Goal: Task Accomplishment & Management: Complete application form

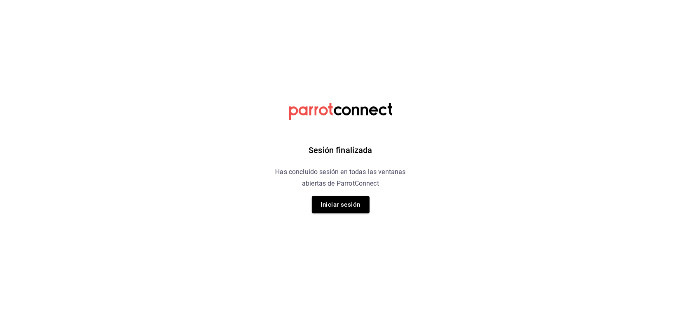
click at [328, 203] on button "Iniciar sesión" at bounding box center [341, 204] width 58 height 17
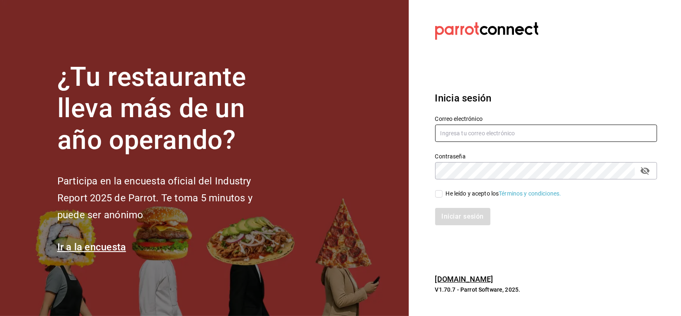
click at [469, 129] on input "text" at bounding box center [546, 133] width 222 height 17
type input "[EMAIL_ADDRESS][DOMAIN_NAME]"
click at [439, 195] on input "He leído y acepto los Términos y condiciones." at bounding box center [438, 193] width 7 height 7
checkbox input "true"
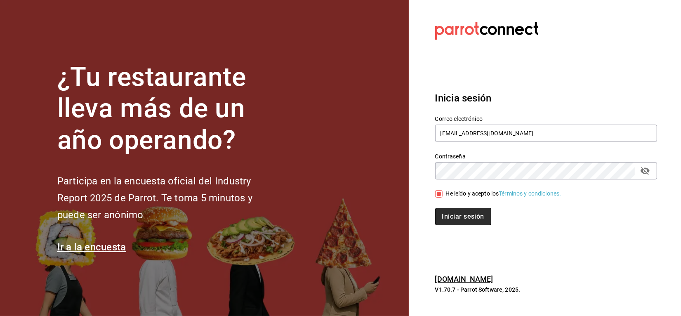
click at [450, 211] on button "Iniciar sesión" at bounding box center [463, 216] width 56 height 17
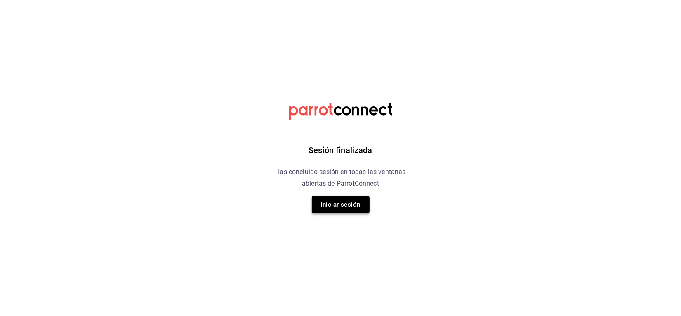
click at [337, 205] on button "Iniciar sesión" at bounding box center [341, 204] width 58 height 17
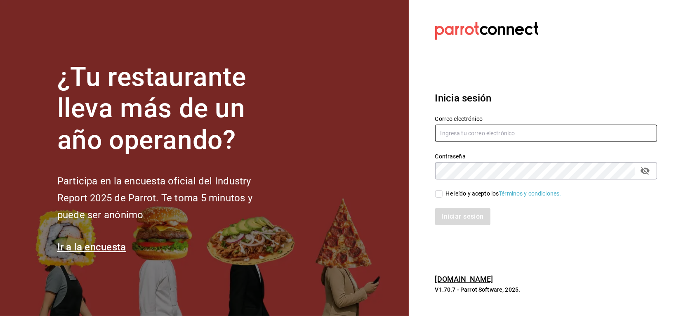
click at [483, 133] on input "text" at bounding box center [546, 133] width 222 height 17
type input "[EMAIL_ADDRESS][DOMAIN_NAME]"
click at [443, 194] on span "He leído y acepto los Términos y condiciones." at bounding box center [502, 193] width 119 height 9
click at [443, 194] on input "He leído y acepto los Términos y condiciones." at bounding box center [438, 193] width 7 height 7
checkbox input "true"
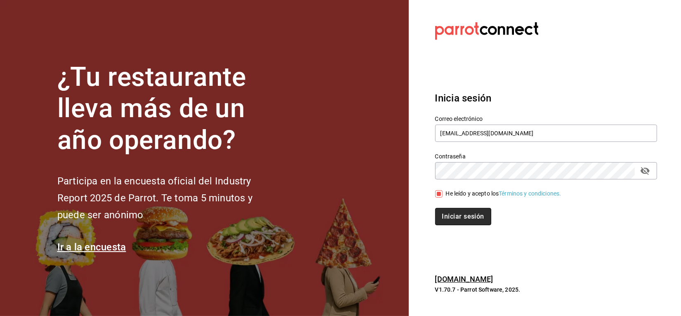
click at [461, 220] on button "Iniciar sesión" at bounding box center [463, 216] width 56 height 17
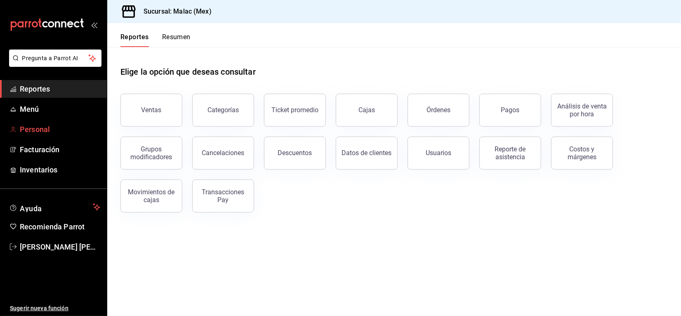
click at [64, 127] on span "Personal" at bounding box center [60, 129] width 80 height 11
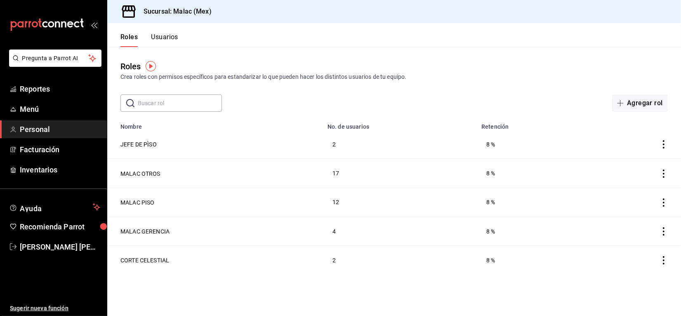
click at [172, 40] on button "Usuarios" at bounding box center [164, 40] width 27 height 14
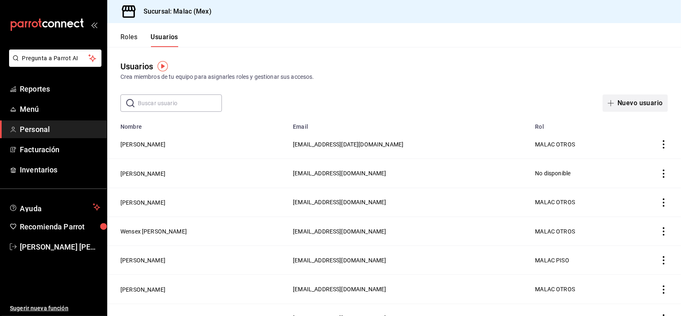
click at [646, 104] on button "Nuevo usuario" at bounding box center [635, 102] width 65 height 17
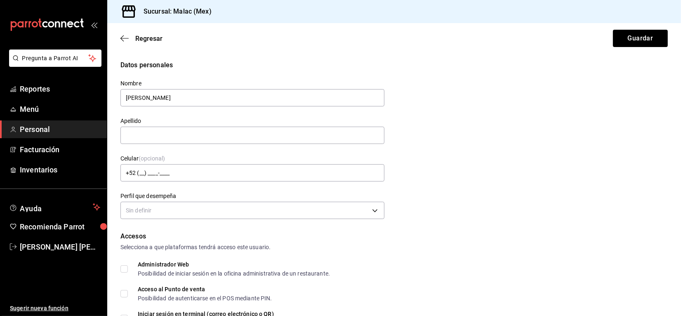
type input "[PERSON_NAME]"
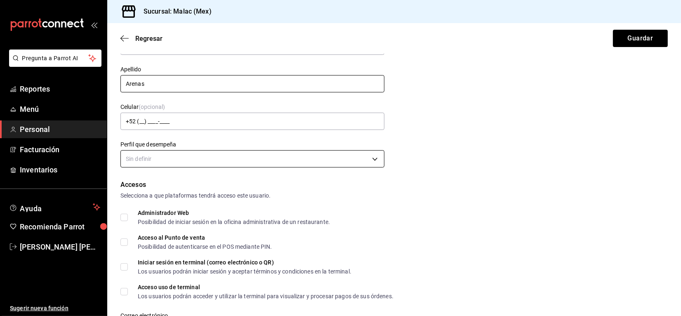
type input "Arenas"
click at [370, 164] on body "Pregunta a Parrot AI Reportes Menú Personal Facturación Inventarios Ayuda Recom…" at bounding box center [340, 158] width 681 height 316
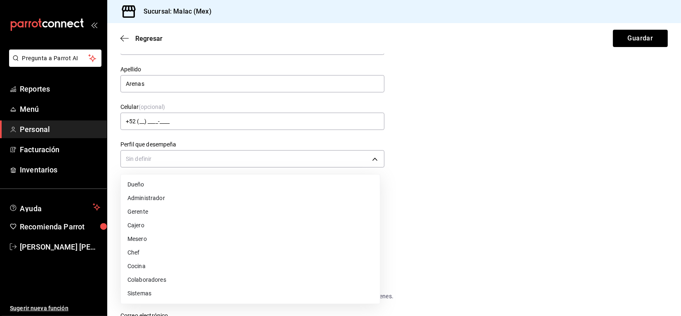
click at [198, 242] on li "Mesero" at bounding box center [250, 239] width 259 height 14
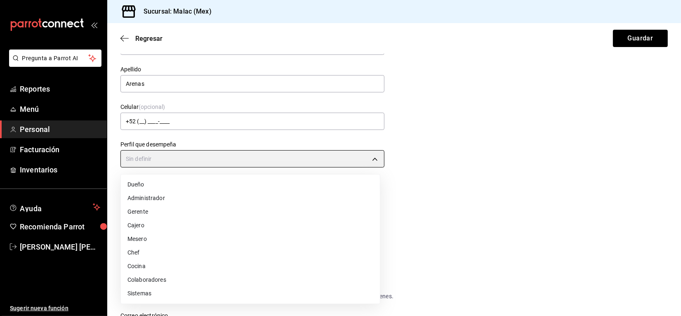
type input "WAITER"
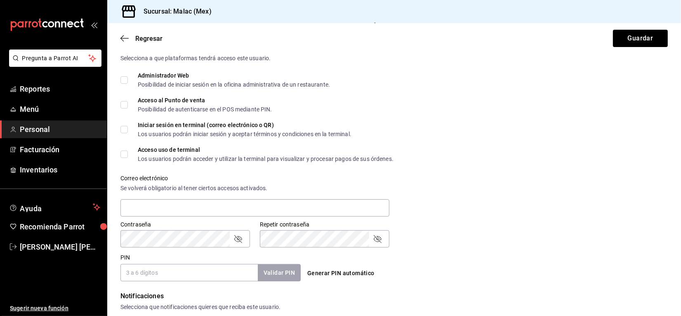
scroll to position [206, 0]
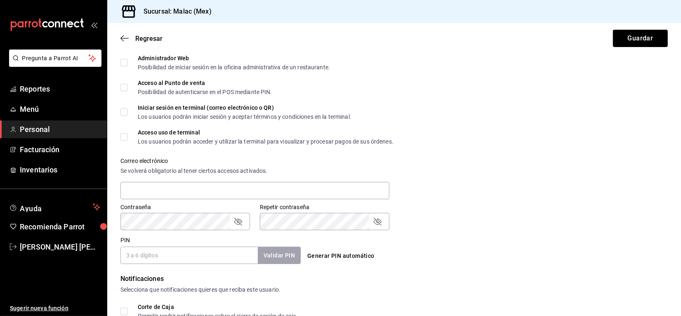
click at [184, 256] on input "PIN" at bounding box center [188, 255] width 137 height 17
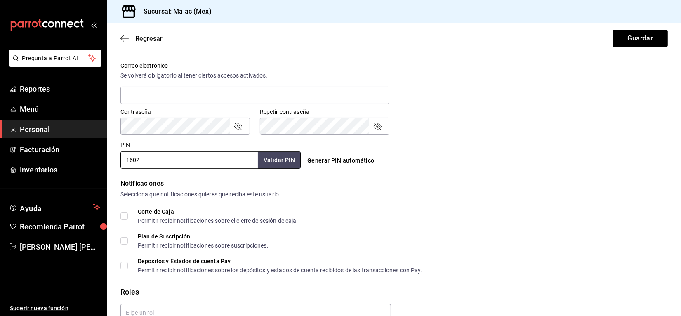
scroll to position [309, 0]
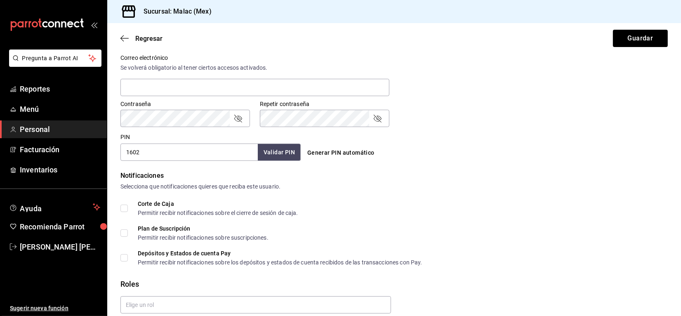
type input "1602"
click at [276, 155] on button "Validar PIN" at bounding box center [279, 153] width 44 height 18
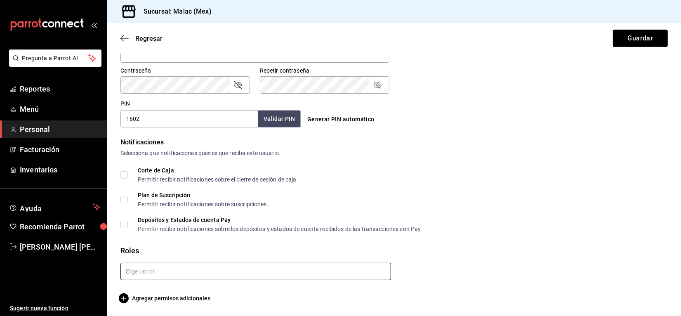
click at [215, 270] on input "text" at bounding box center [255, 271] width 271 height 17
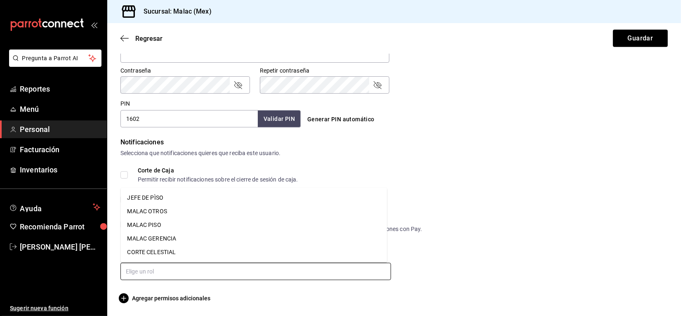
click at [165, 224] on li "MALAC PISO" at bounding box center [254, 225] width 266 height 14
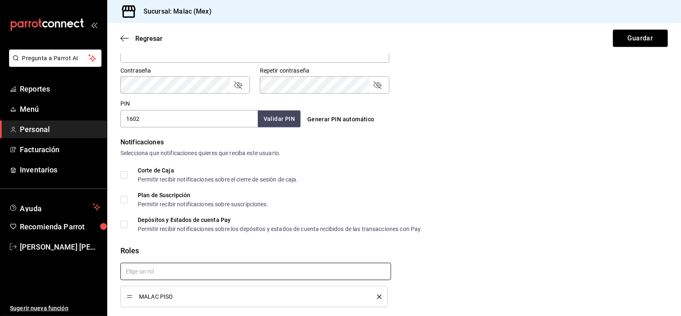
checkbox input "true"
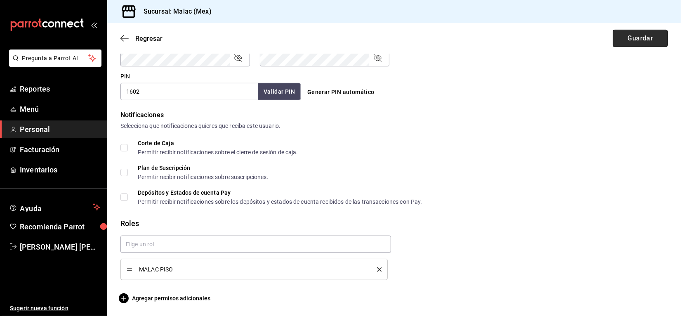
click at [627, 42] on button "Guardar" at bounding box center [640, 38] width 55 height 17
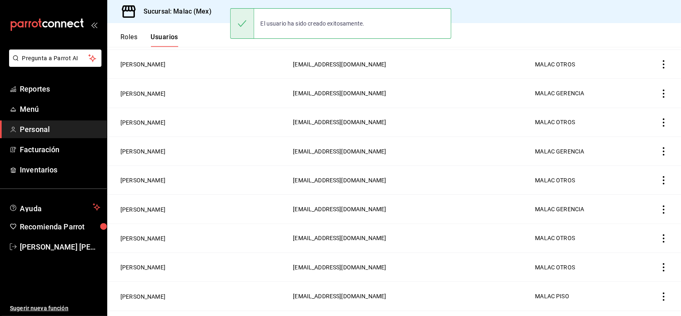
scroll to position [399, 0]
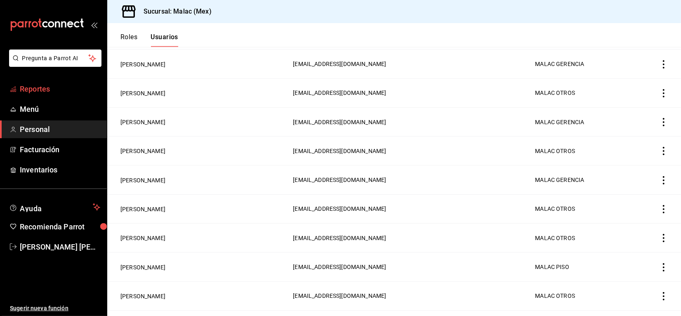
click at [33, 88] on span "Reportes" at bounding box center [60, 88] width 80 height 11
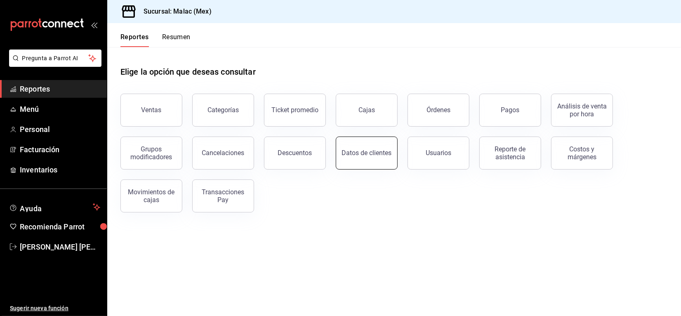
click at [376, 157] on button "Datos de clientes" at bounding box center [367, 153] width 62 height 33
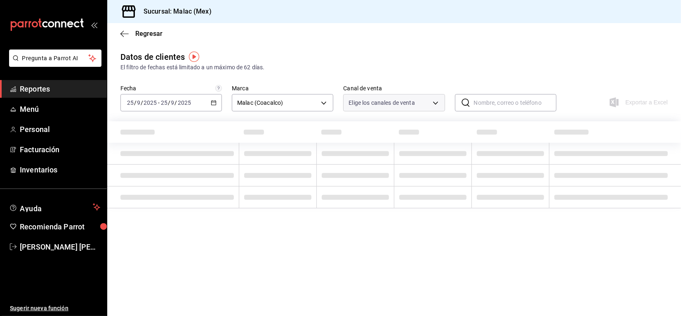
type input "PARROT,DIDI_FOOD,ONLINE"
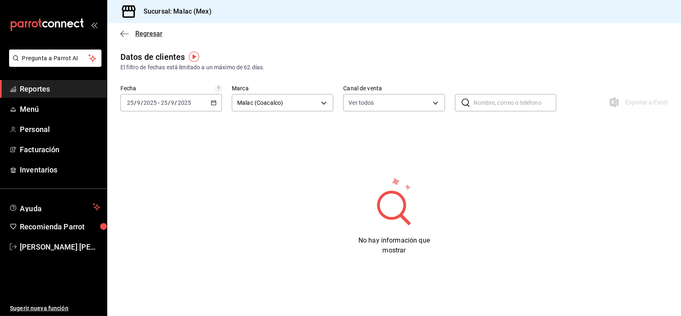
click at [125, 34] on icon "button" at bounding box center [124, 33] width 8 height 7
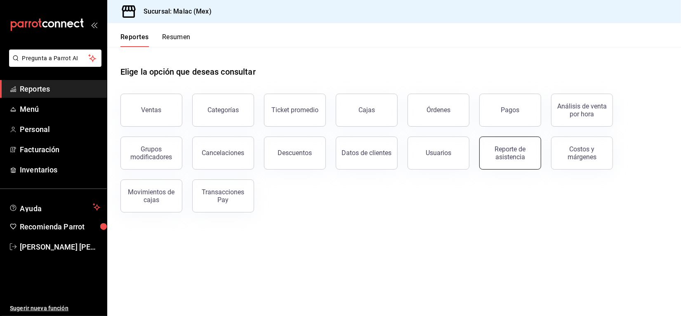
click at [497, 153] on div "Reporte de asistencia" at bounding box center [510, 153] width 51 height 16
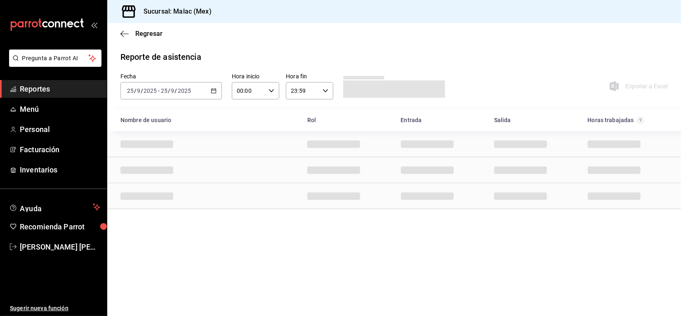
click at [217, 90] on div "[DATE] [DATE] - [DATE] [DATE]" at bounding box center [170, 90] width 101 height 17
click at [214, 93] on \(Stroke\) "button" at bounding box center [213, 91] width 5 height 5
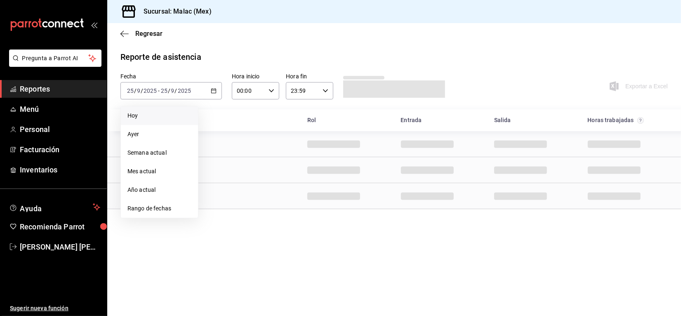
click at [170, 138] on span "Ayer" at bounding box center [159, 134] width 64 height 9
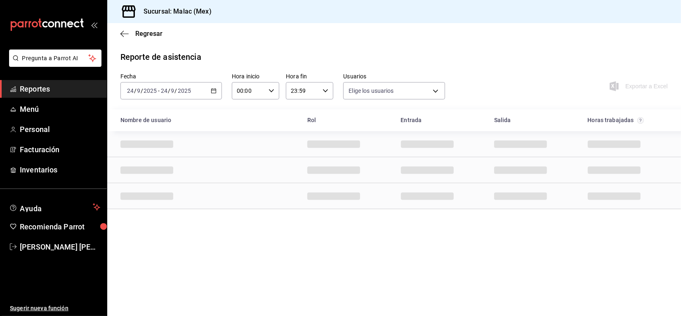
type input "08cb63ce-e8dd-4401-8028-129c560eec26,6ada37a1-56d6-4bf6-92f0-9a56272b93d6,7bf52…"
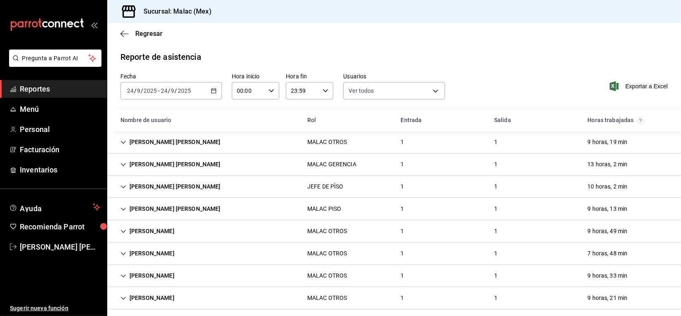
click at [174, 141] on div "[PERSON_NAME] [PERSON_NAME]" at bounding box center [170, 141] width 113 height 15
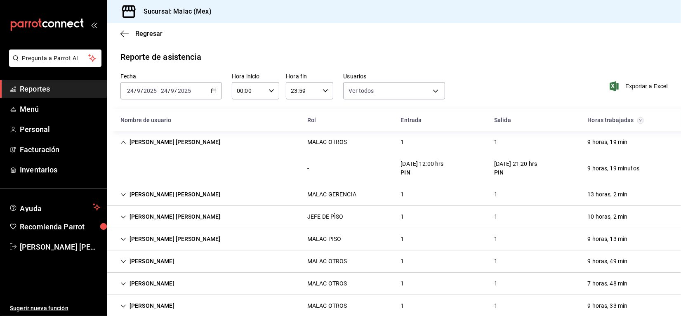
click at [583, 167] on div "9 horas, 19 minutos" at bounding box center [613, 168] width 65 height 15
drag, startPoint x: 605, startPoint y: 162, endPoint x: 607, endPoint y: 178, distance: 16.2
click at [608, 164] on div "9 horas, 19 minutos" at bounding box center [613, 168] width 65 height 15
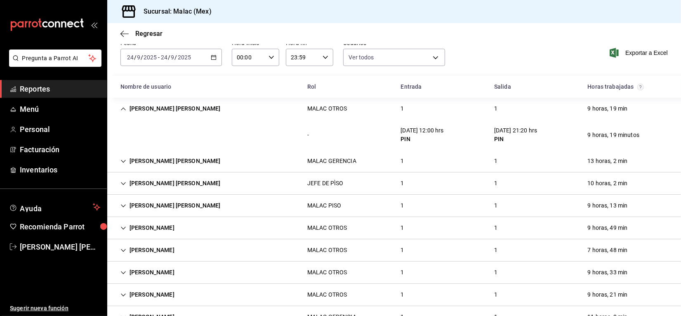
scroll to position [52, 0]
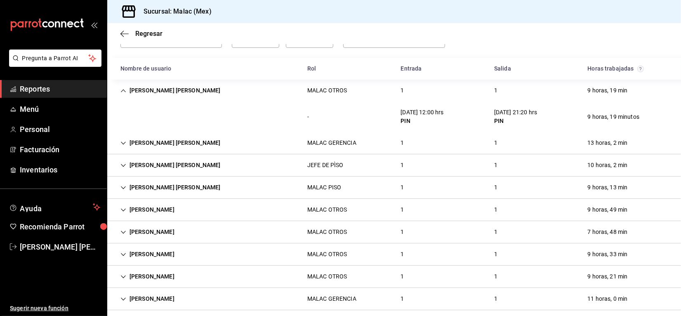
click at [173, 165] on div "[PERSON_NAME] [PERSON_NAME]" at bounding box center [170, 165] width 113 height 15
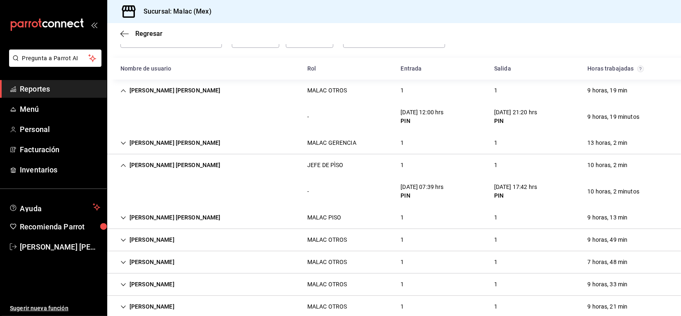
scroll to position [103, 0]
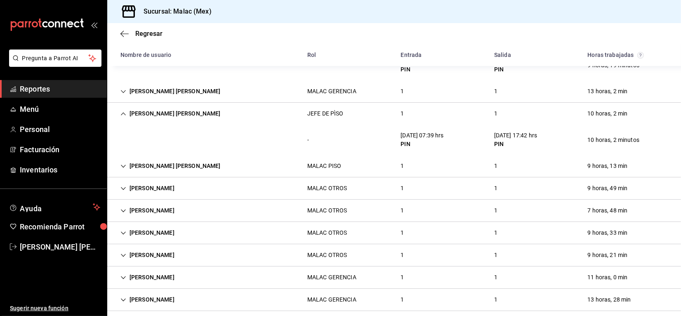
click at [181, 188] on div "[PERSON_NAME]" at bounding box center [147, 188] width 67 height 15
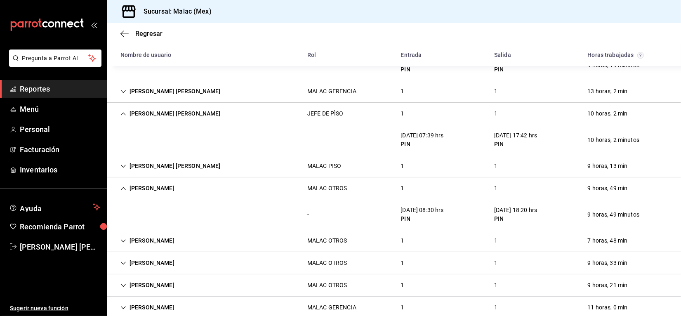
click at [181, 189] on div "[PERSON_NAME]" at bounding box center [147, 188] width 67 height 15
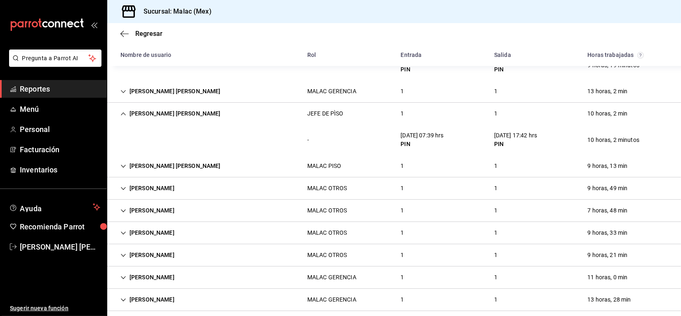
click at [180, 112] on div "[PERSON_NAME] [PERSON_NAME]" at bounding box center [170, 113] width 113 height 15
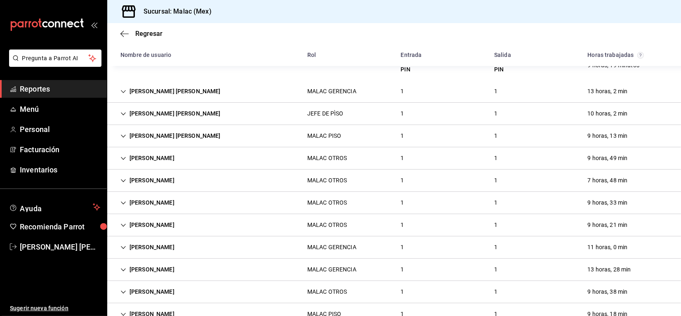
click at [164, 224] on div "[PERSON_NAME]" at bounding box center [147, 224] width 67 height 15
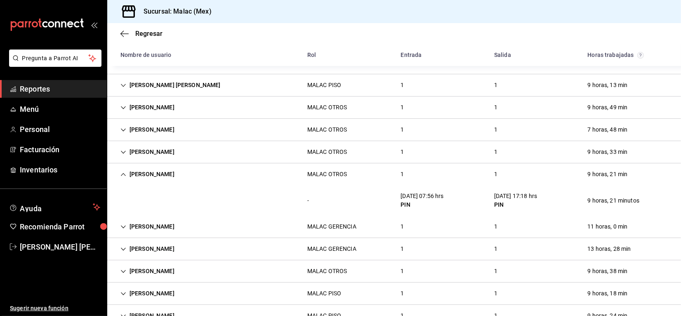
scroll to position [155, 0]
click at [148, 227] on div "[PERSON_NAME]" at bounding box center [147, 225] width 67 height 15
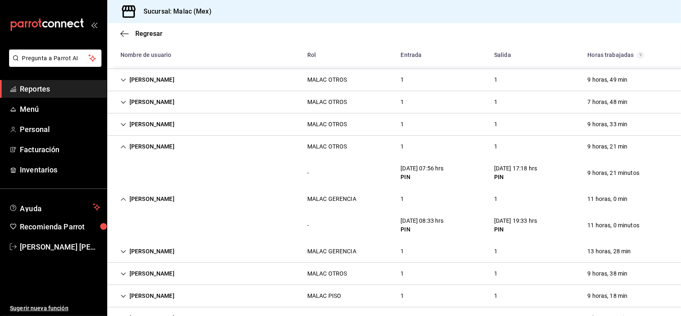
scroll to position [206, 0]
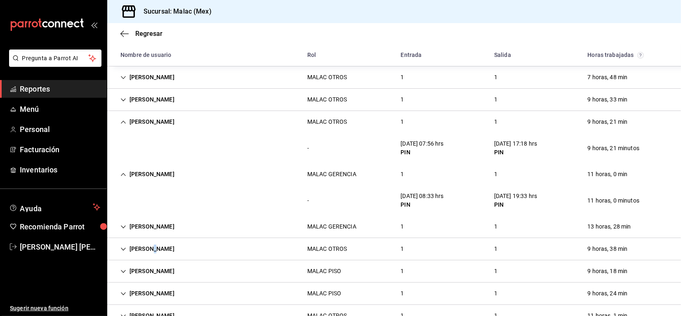
click at [149, 247] on div "[PERSON_NAME]" at bounding box center [147, 248] width 67 height 15
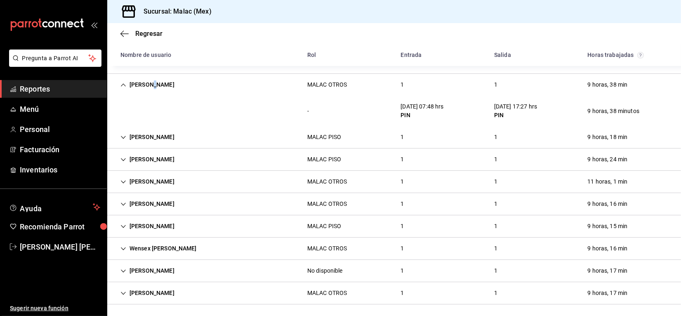
scroll to position [372, 0]
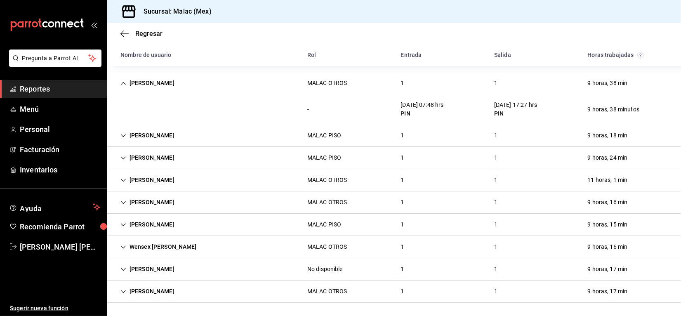
click at [142, 203] on div "[PERSON_NAME]" at bounding box center [147, 202] width 67 height 15
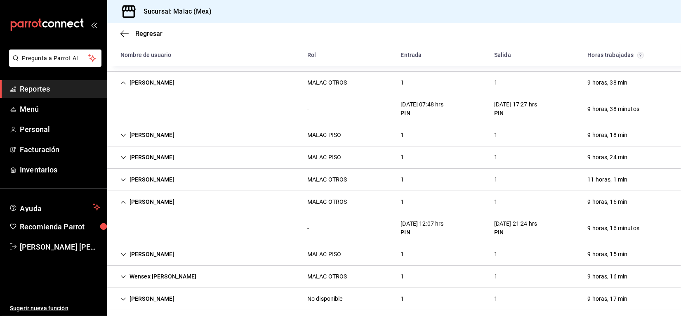
click at [146, 153] on div "[PERSON_NAME]" at bounding box center [147, 157] width 67 height 15
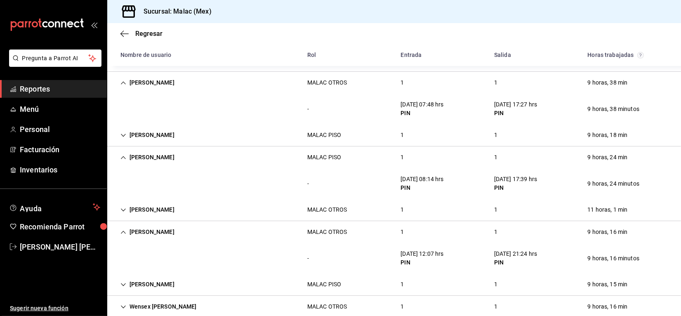
click at [144, 209] on div "[PERSON_NAME]" at bounding box center [147, 209] width 67 height 15
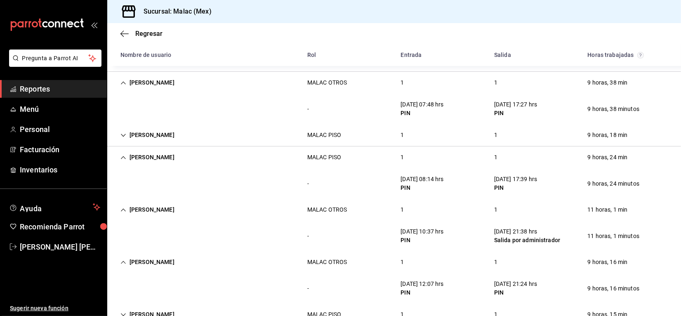
click at [170, 211] on div "[PERSON_NAME]" at bounding box center [147, 209] width 67 height 15
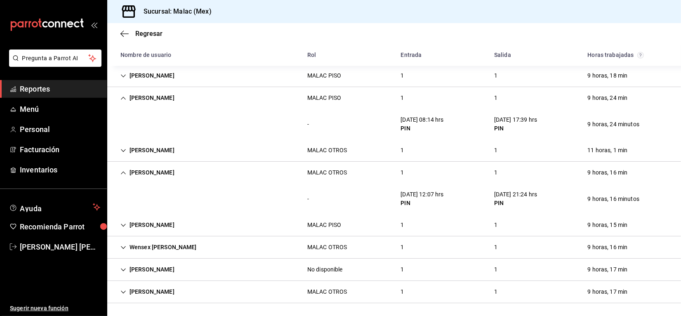
scroll to position [432, 0]
click at [165, 246] on div "Wensex [PERSON_NAME]" at bounding box center [159, 246] width 90 height 15
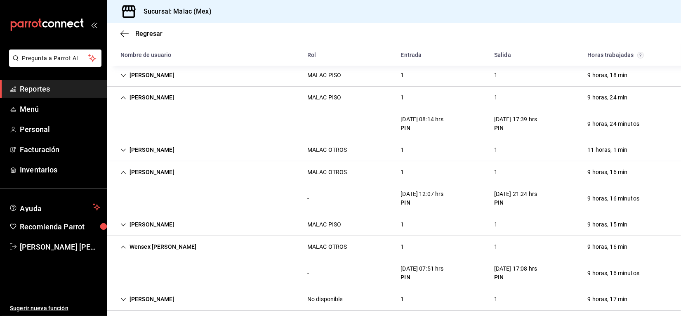
click at [431, 272] on div "[DATE] 07:51 hrs" at bounding box center [422, 268] width 43 height 9
click at [157, 226] on div "[PERSON_NAME]" at bounding box center [147, 224] width 67 height 15
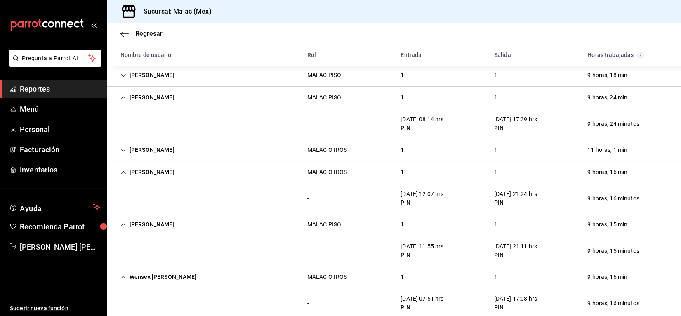
click at [149, 151] on div "[PERSON_NAME]" at bounding box center [147, 149] width 67 height 15
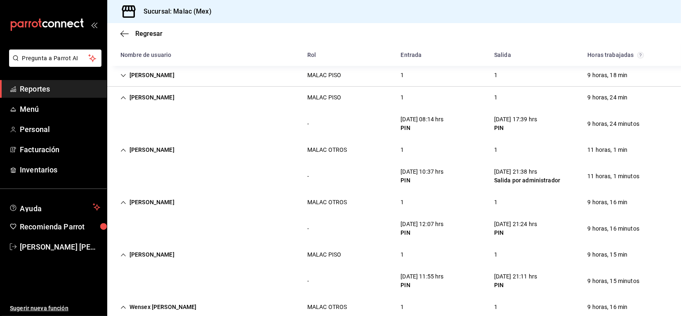
click at [147, 150] on div "[PERSON_NAME]" at bounding box center [147, 149] width 67 height 15
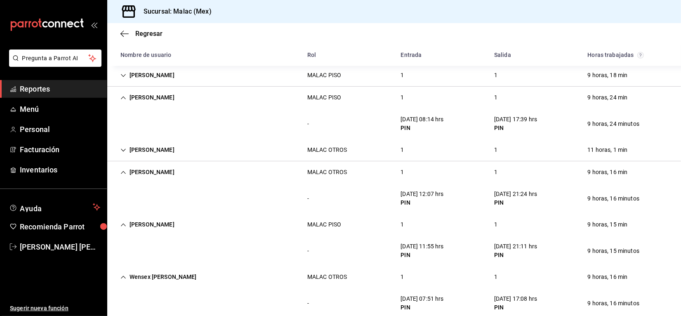
click at [151, 170] on div "[PERSON_NAME]" at bounding box center [147, 172] width 67 height 15
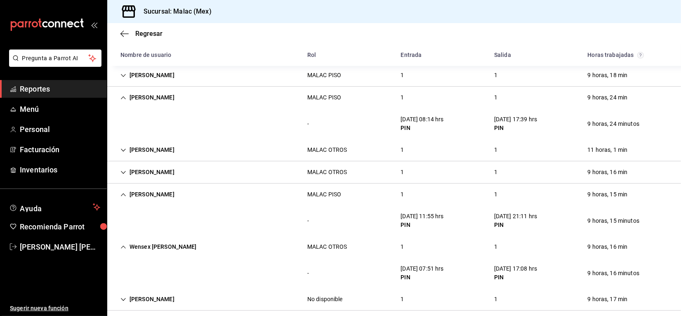
click at [153, 97] on div "[PERSON_NAME]" at bounding box center [147, 97] width 67 height 15
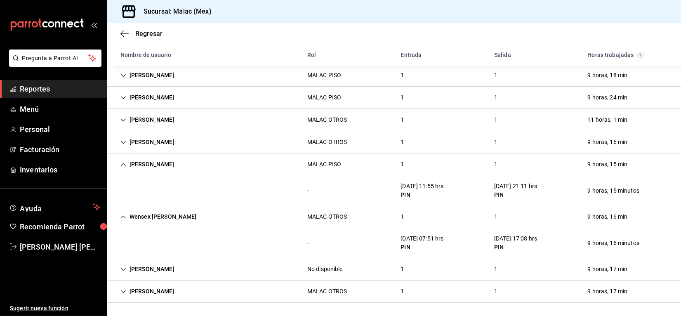
click at [151, 162] on div "[PERSON_NAME]" at bounding box center [147, 164] width 67 height 15
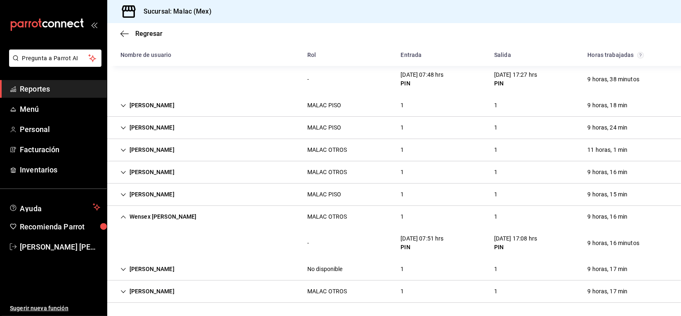
click at [156, 213] on div "Wensex [PERSON_NAME]" at bounding box center [159, 216] width 90 height 15
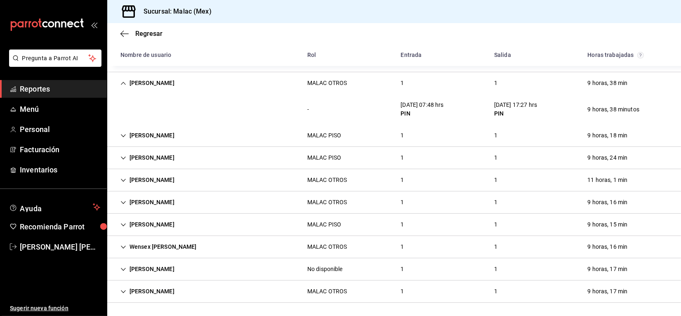
scroll to position [372, 0]
click at [141, 87] on div "[PERSON_NAME]" at bounding box center [147, 82] width 67 height 15
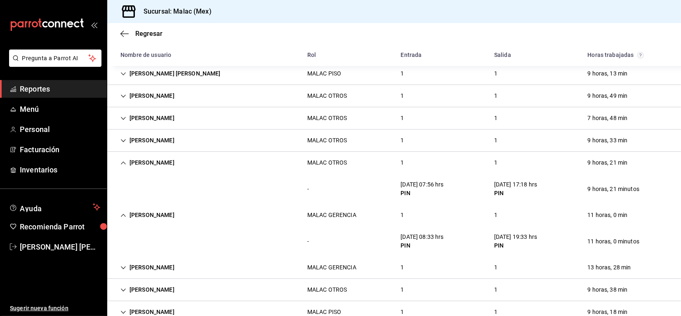
scroll to position [137, 0]
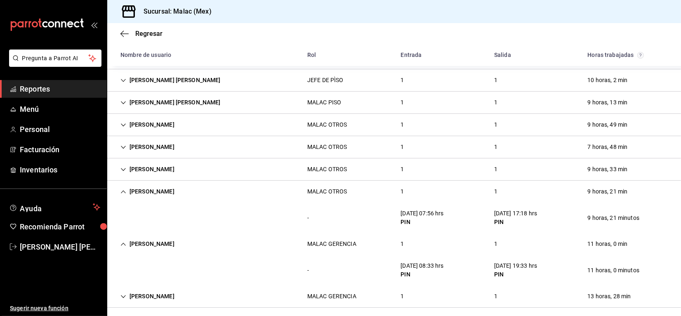
click at [149, 242] on div "[PERSON_NAME]" at bounding box center [147, 243] width 67 height 15
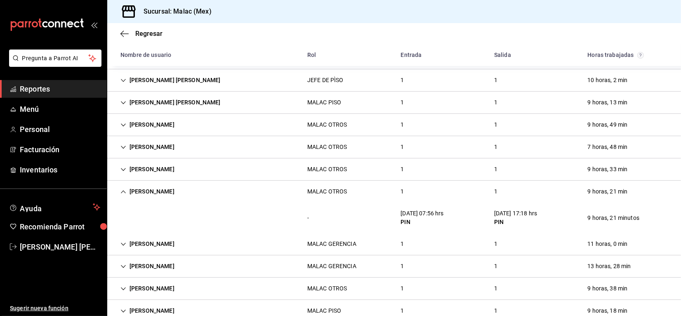
click at [161, 186] on div "[PERSON_NAME]" at bounding box center [147, 191] width 67 height 15
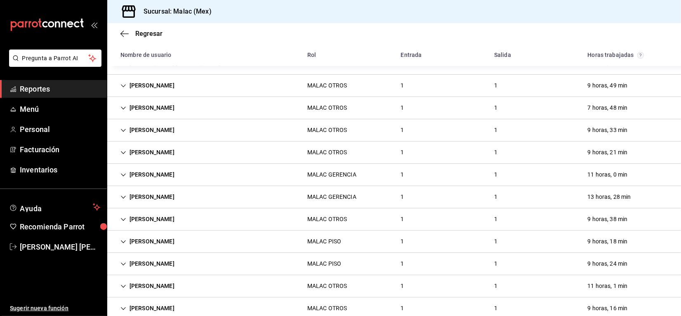
scroll to position [283, 0]
